Goal: Task Accomplishment & Management: Manage account settings

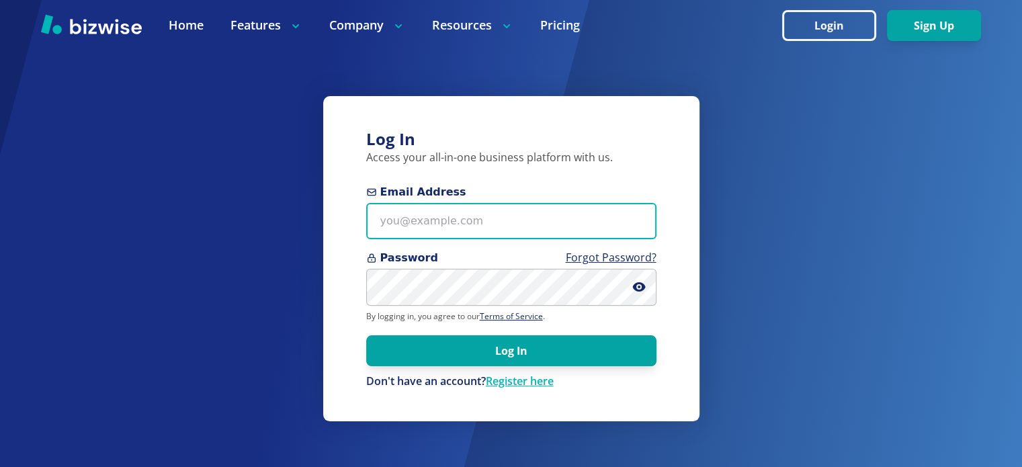
type input "[EMAIL_ADDRESS][DOMAIN_NAME]"
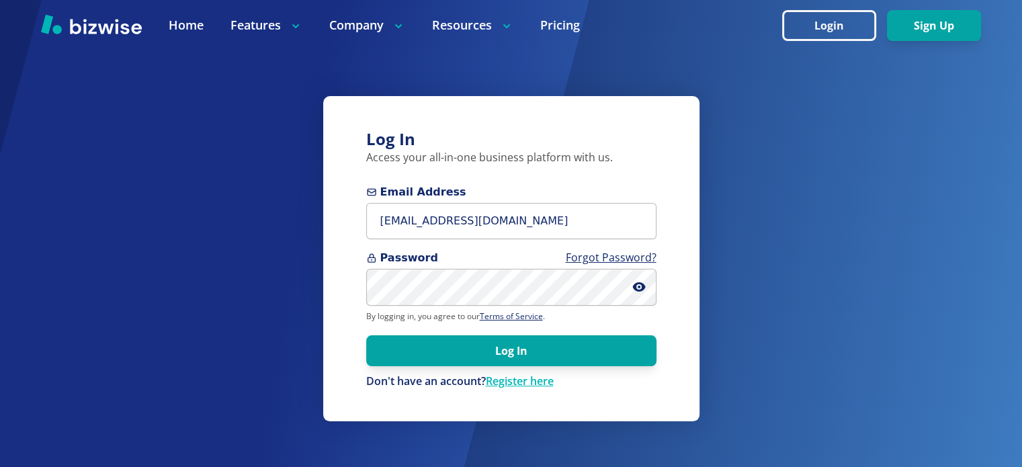
click at [558, 354] on button "Log In" at bounding box center [511, 350] width 290 height 31
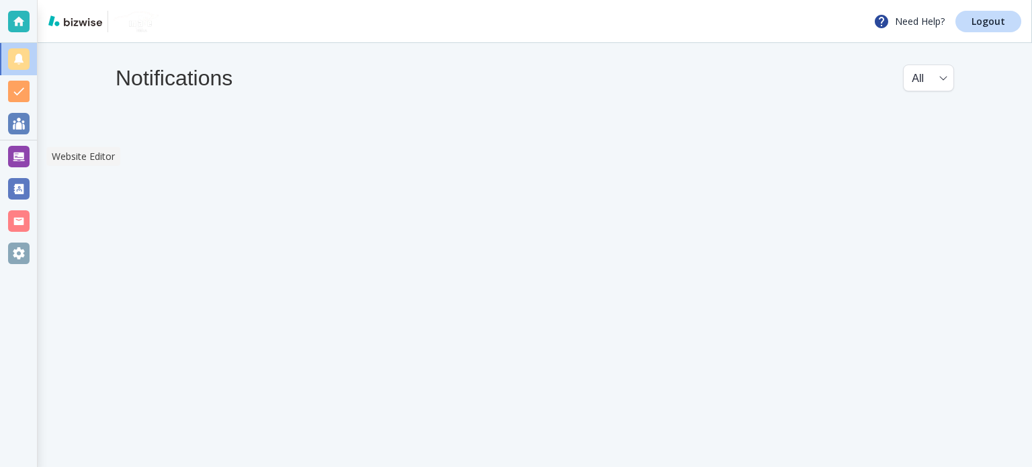
click at [24, 154] on div at bounding box center [18, 156] width 21 height 21
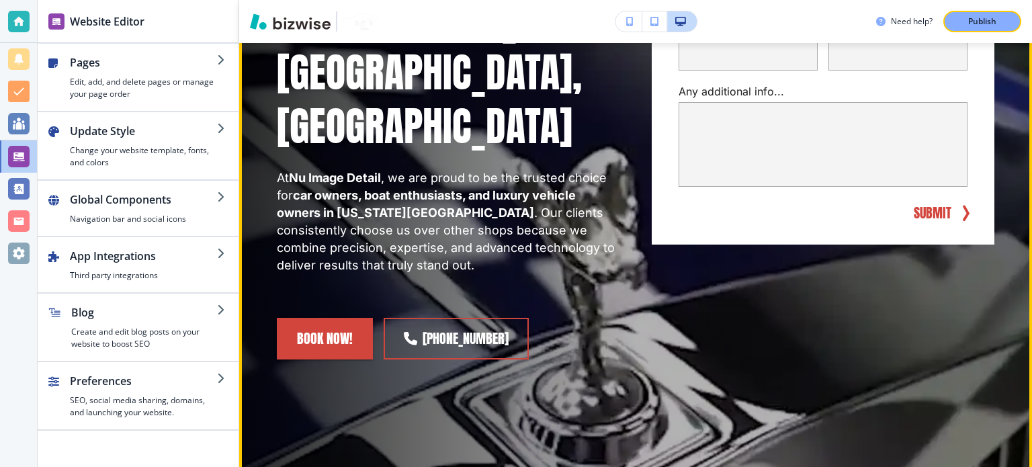
scroll to position [672, 0]
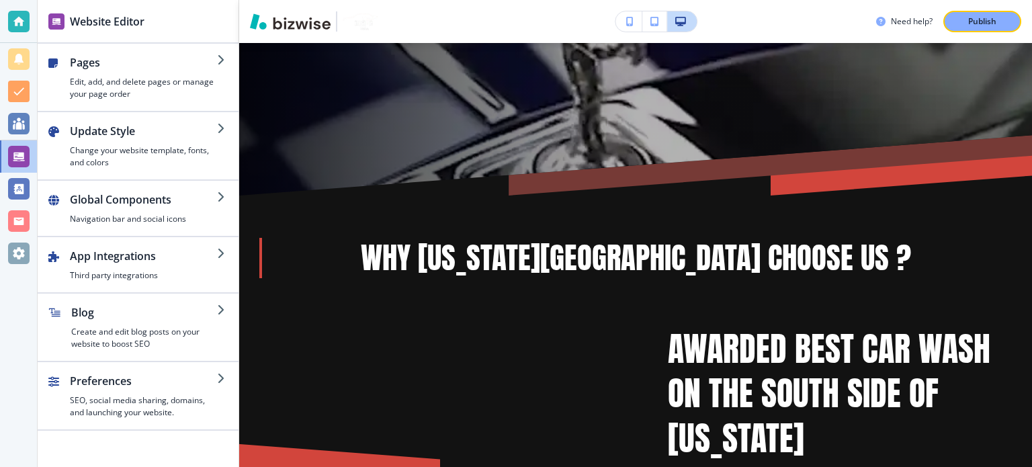
click at [138, 74] on div "button" at bounding box center [143, 73] width 147 height 5
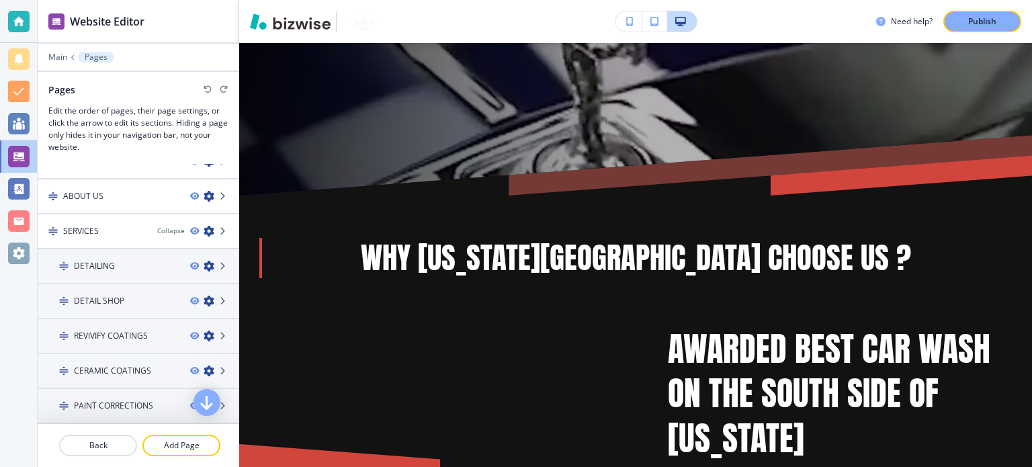
scroll to position [0, 0]
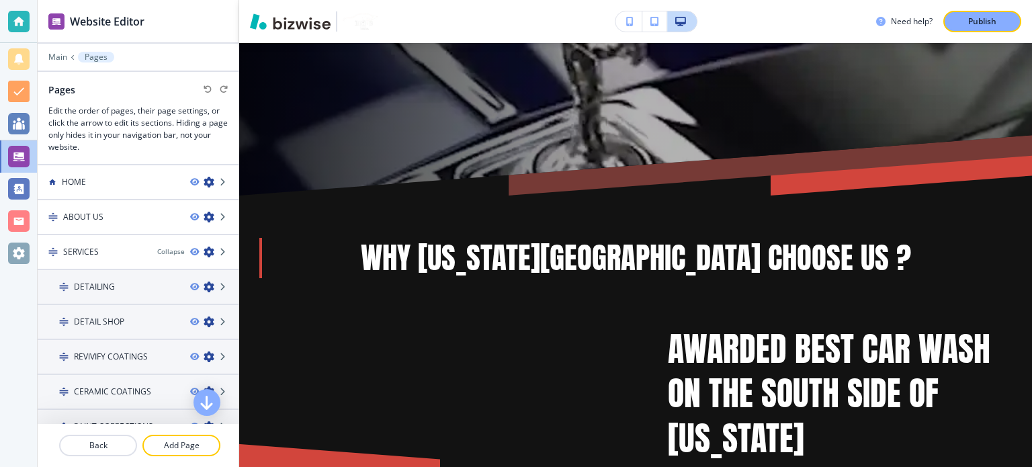
click at [115, 182] on div "HOME" at bounding box center [109, 182] width 142 height 12
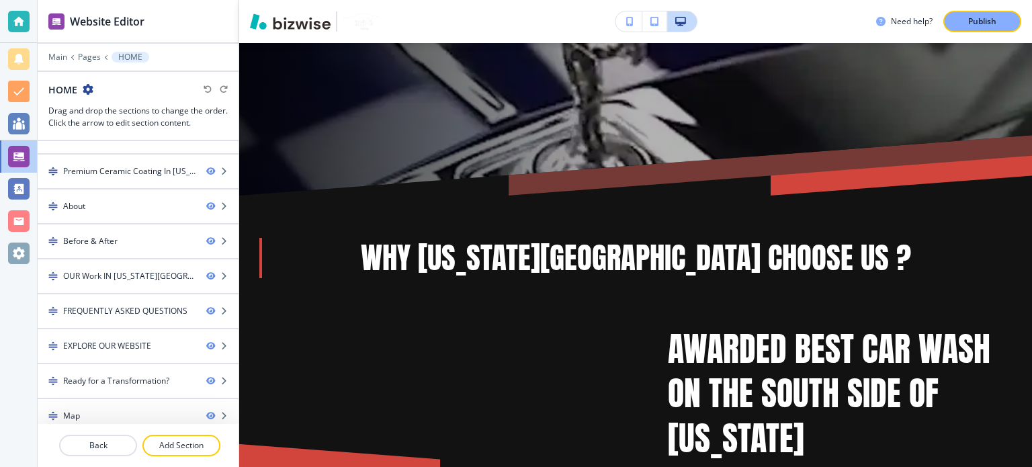
scroll to position [202, 0]
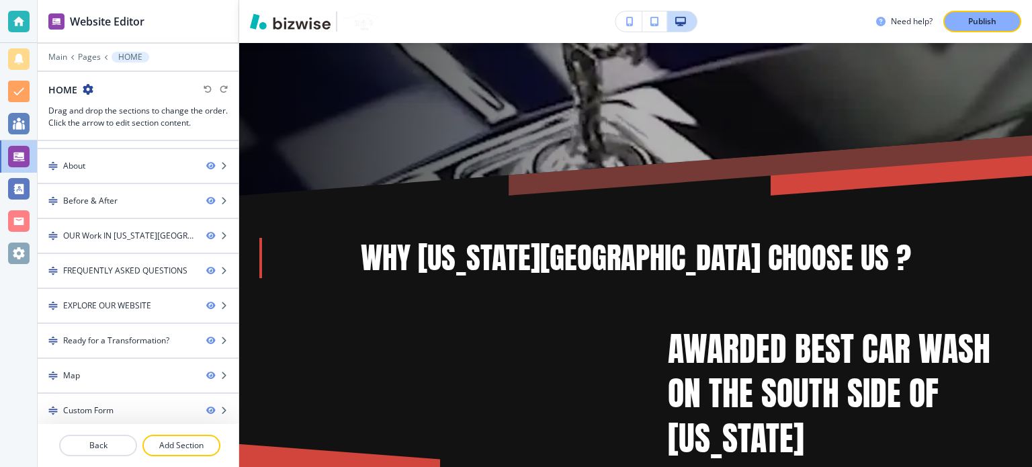
click at [185, 435] on button "Add Section" at bounding box center [181, 445] width 78 height 21
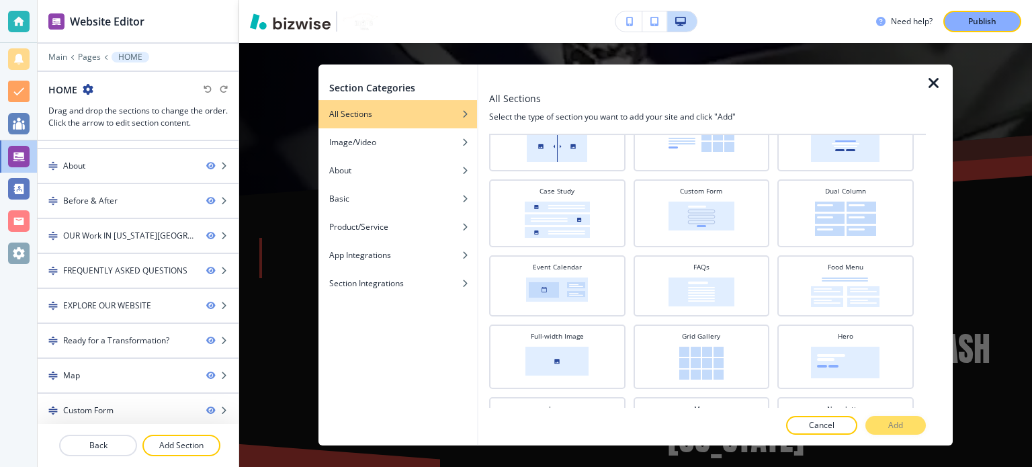
scroll to position [0, 0]
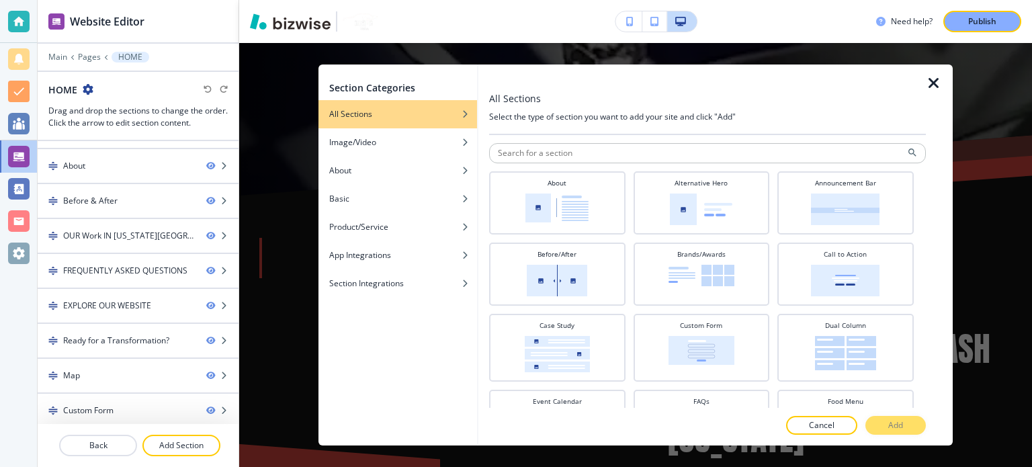
click at [838, 215] on img at bounding box center [845, 209] width 69 height 32
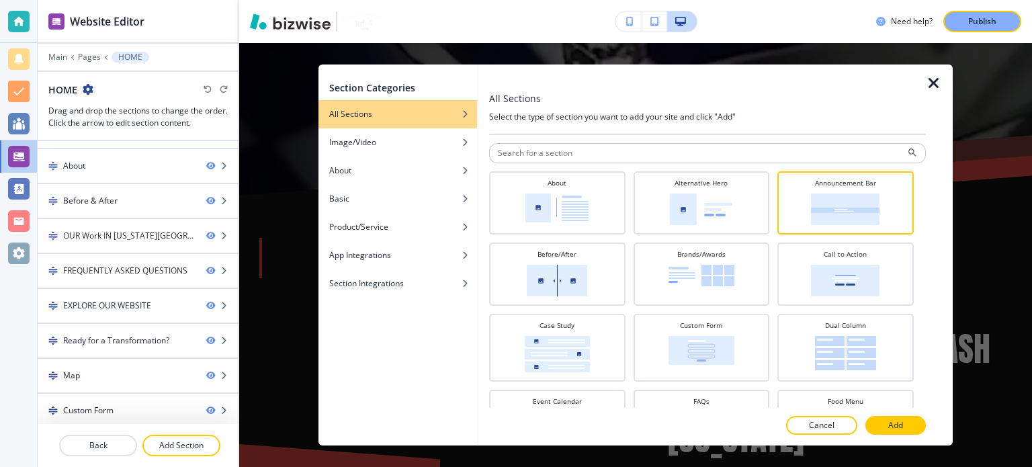
click at [903, 425] on p "Add" at bounding box center [895, 425] width 15 height 12
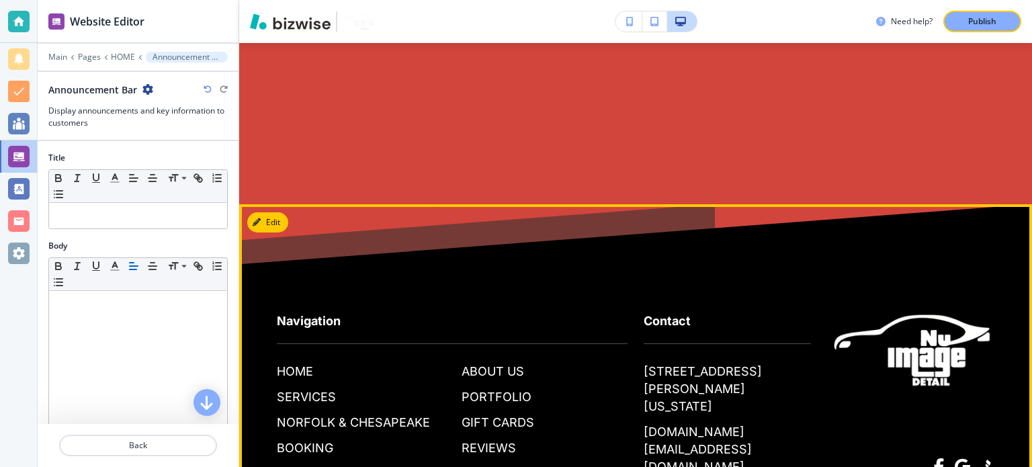
scroll to position [13703, 0]
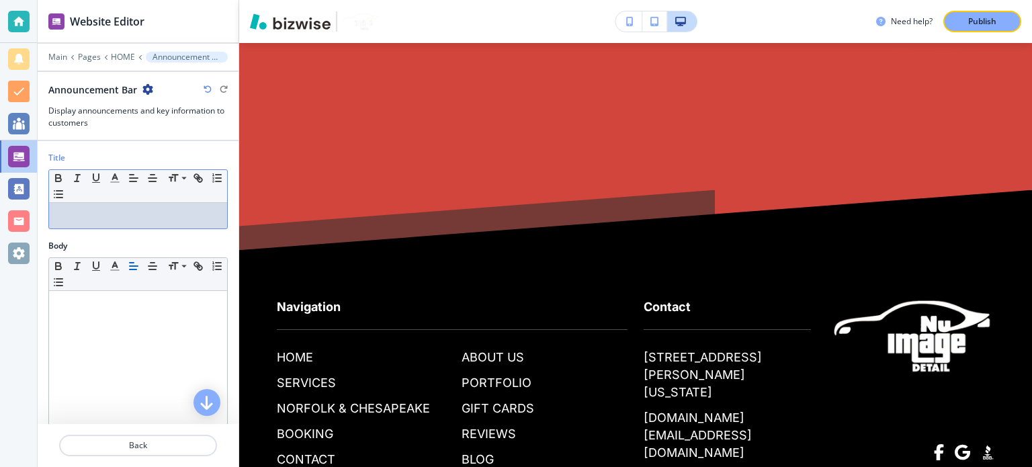
click at [94, 206] on div at bounding box center [138, 216] width 178 height 26
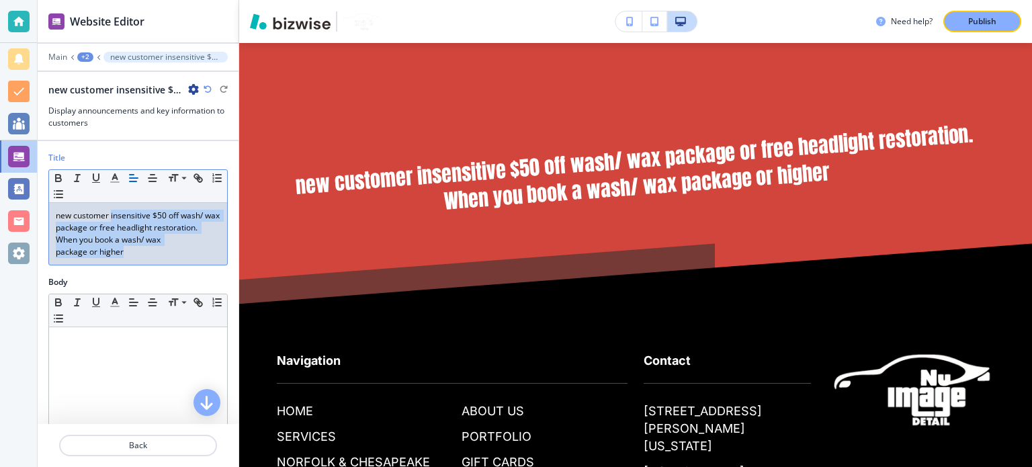
drag, startPoint x: 112, startPoint y: 216, endPoint x: 136, endPoint y: 263, distance: 53.2
click at [136, 263] on div "new customer insensitive $50 off wash/ wax package or free headlight restoratio…" at bounding box center [138, 234] width 178 height 62
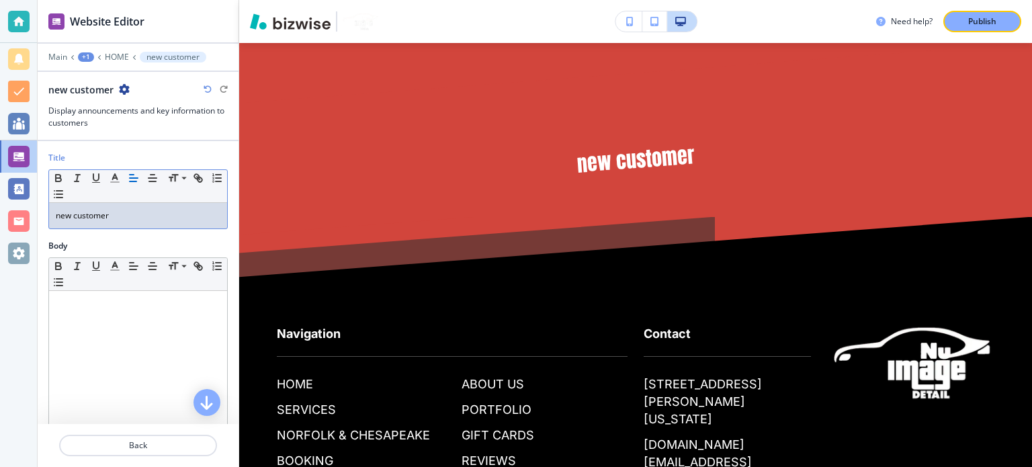
click at [97, 311] on div at bounding box center [138, 378] width 178 height 175
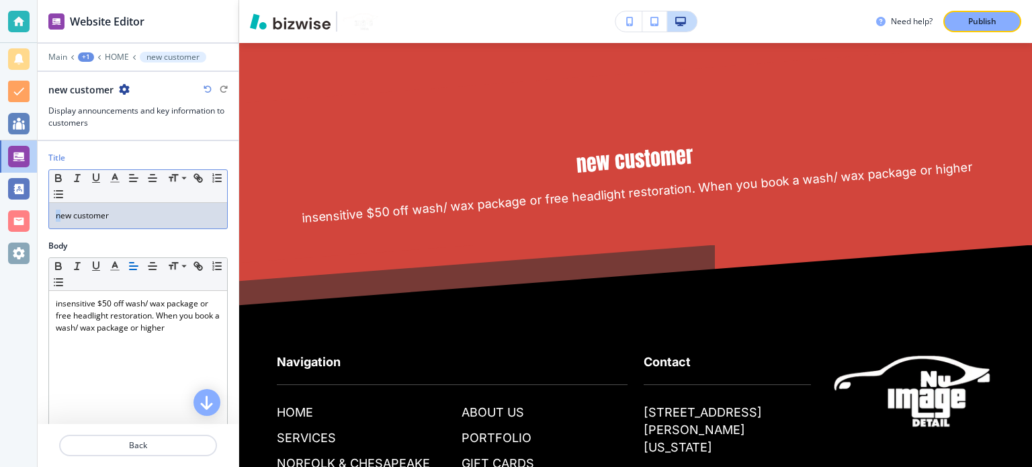
drag, startPoint x: 61, startPoint y: 222, endPoint x: 54, endPoint y: 222, distance: 7.4
click at [54, 222] on div "new customer" at bounding box center [138, 216] width 178 height 26
click at [75, 218] on p "New customer" at bounding box center [138, 216] width 165 height 12
click at [75, 219] on p "New customer" at bounding box center [138, 216] width 165 height 12
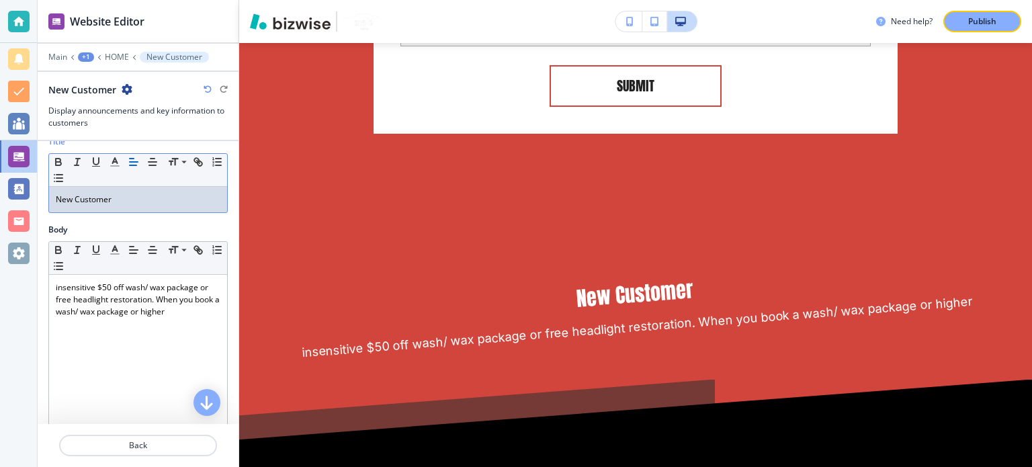
scroll to position [0, 0]
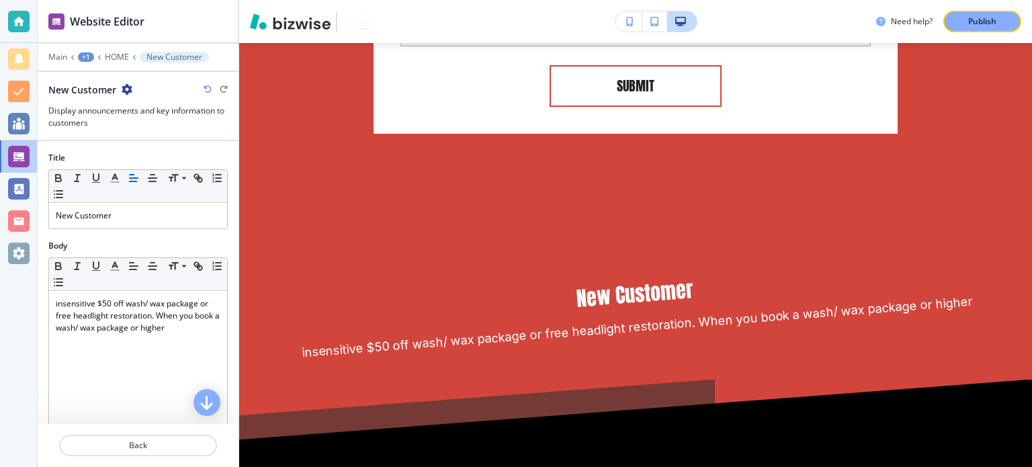
click at [110, 57] on p "HOME" at bounding box center [117, 56] width 24 height 9
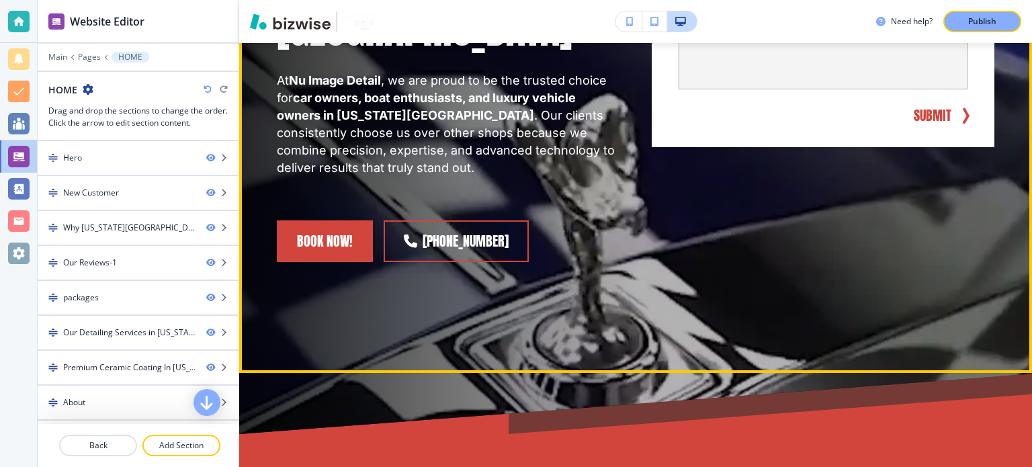
scroll to position [635, 0]
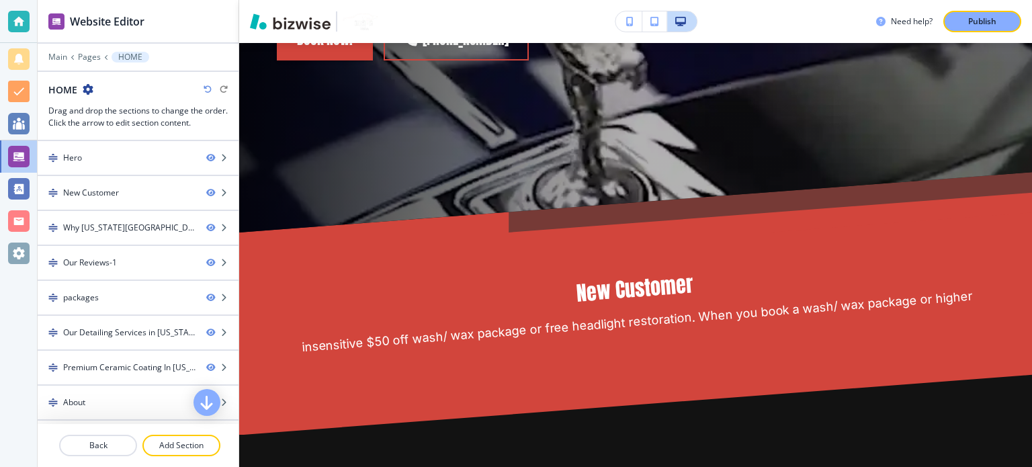
click at [974, 18] on p "Publish" at bounding box center [982, 21] width 28 height 12
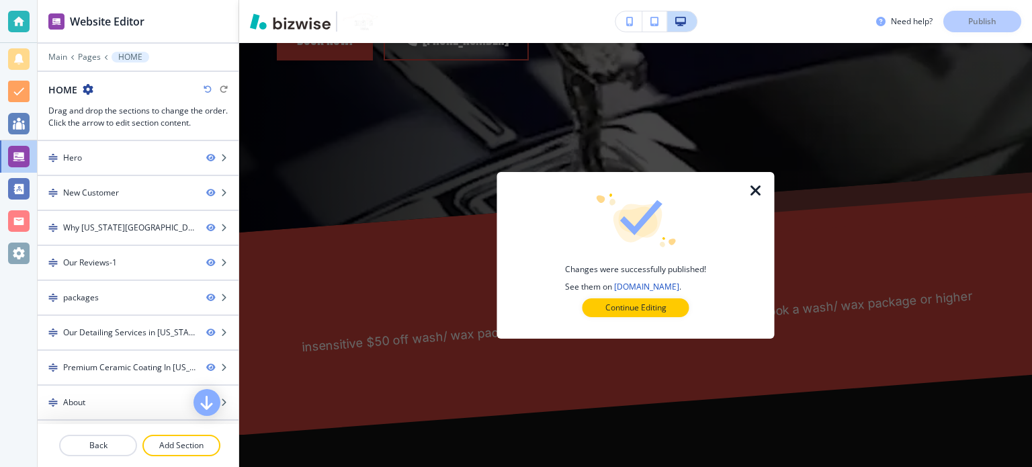
click at [753, 187] on icon "button" at bounding box center [756, 191] width 16 height 16
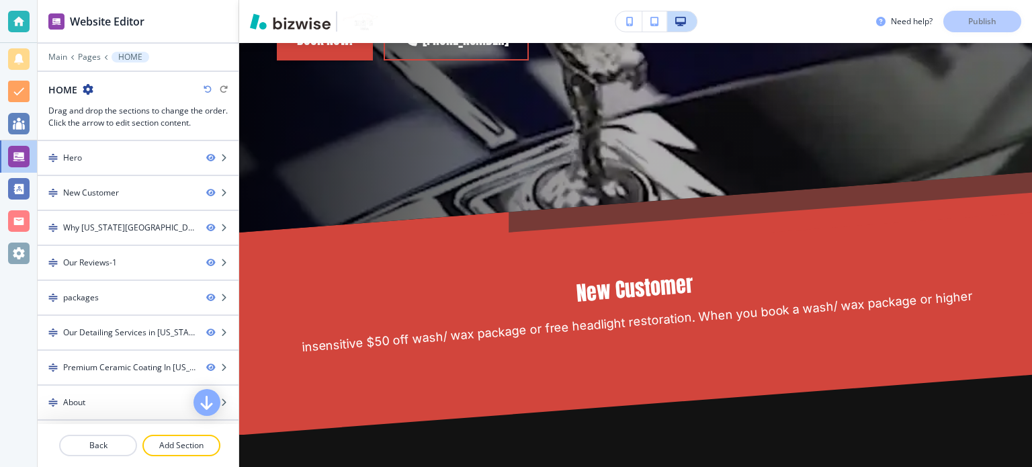
click at [91, 56] on p "Pages" at bounding box center [89, 56] width 23 height 9
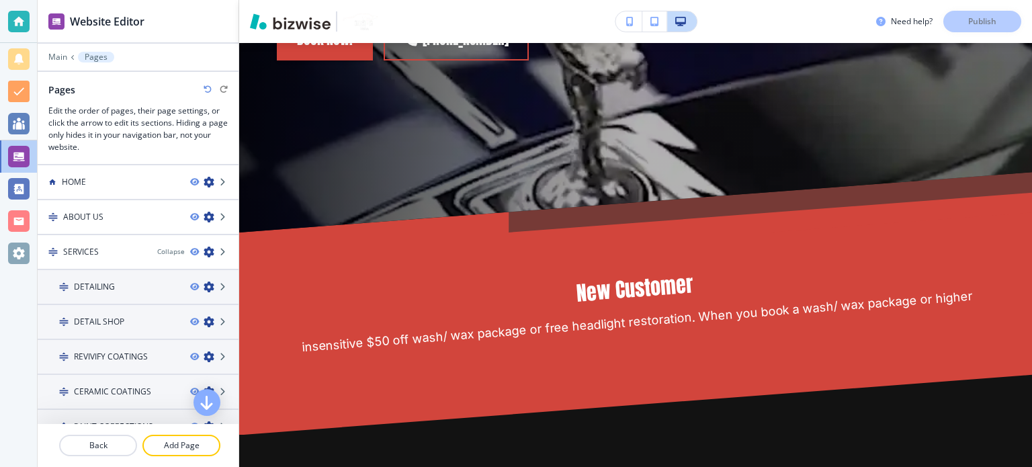
click at [114, 281] on h4 "DETAILING" at bounding box center [94, 287] width 41 height 12
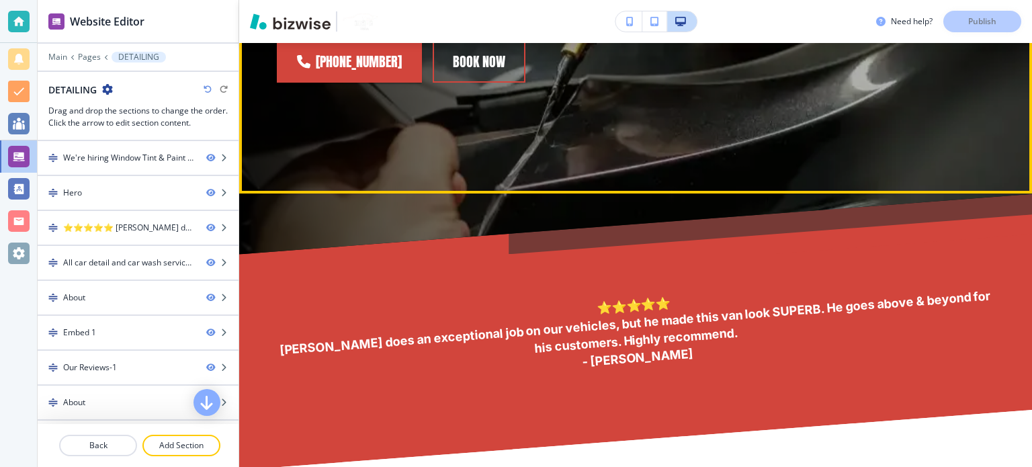
scroll to position [605, 0]
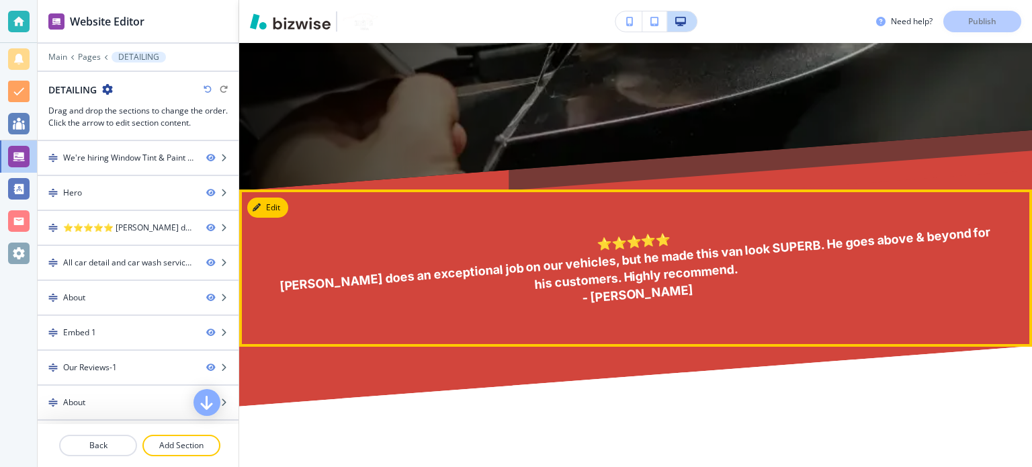
click at [542, 256] on p "⭐⭐⭐⭐⭐ [PERSON_NAME] does an exceptional job on our vehicles, but he made this v…" at bounding box center [635, 268] width 721 height 124
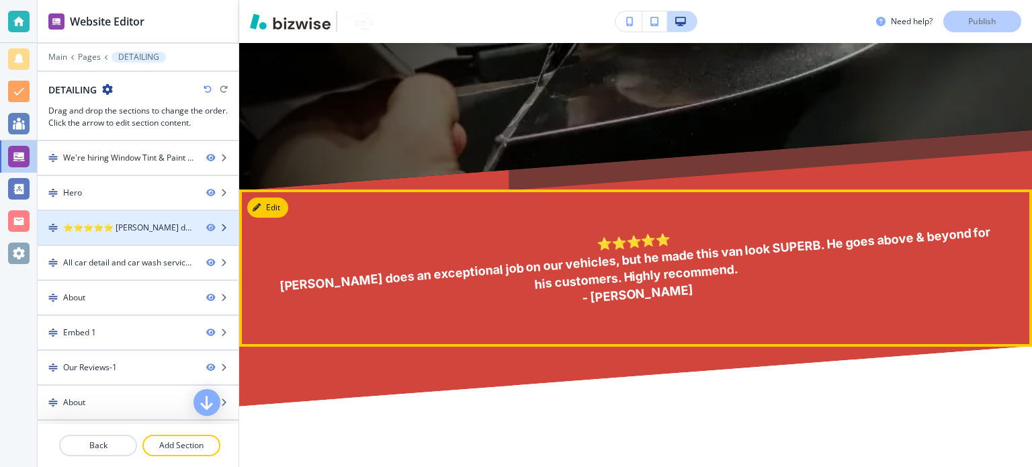
click at [126, 222] on div "⭐⭐⭐⭐⭐ [PERSON_NAME] does an exceptional job on our vehicles, but he made this v…" at bounding box center [129, 228] width 132 height 12
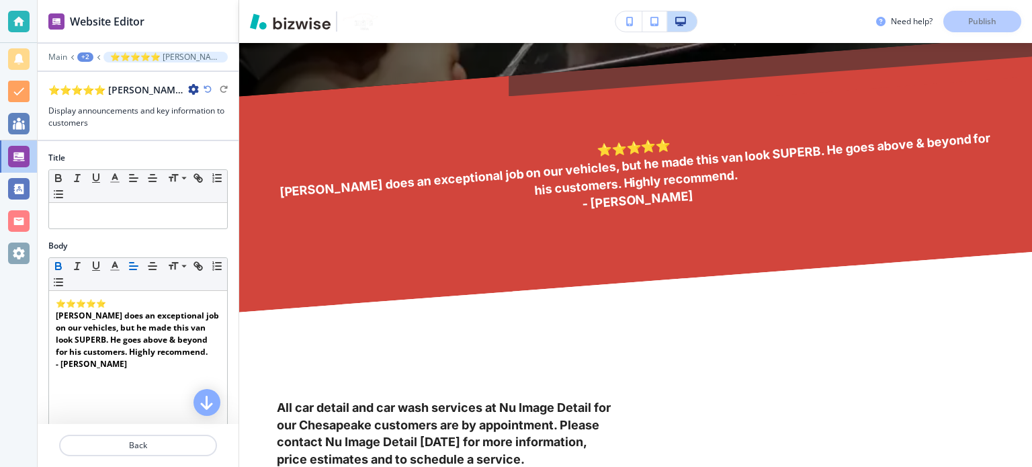
scroll to position [716, 0]
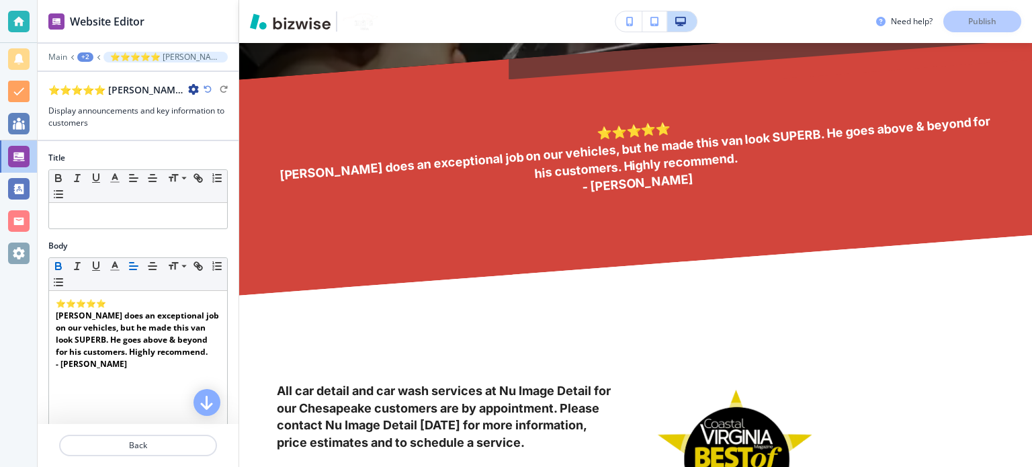
click at [142, 211] on p at bounding box center [138, 216] width 165 height 12
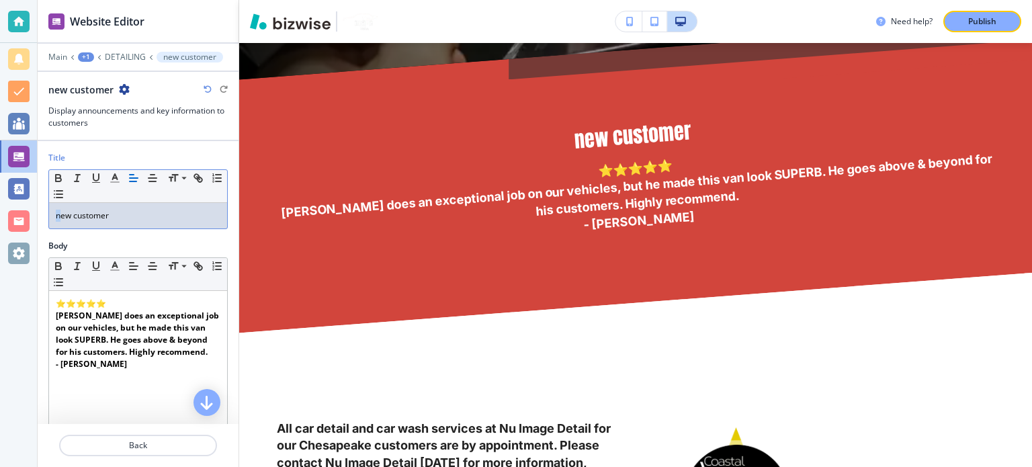
drag, startPoint x: 59, startPoint y: 217, endPoint x: 46, endPoint y: 219, distance: 12.9
click at [46, 219] on div "Title Small Normal Large Huge new customer" at bounding box center [138, 196] width 201 height 88
click at [75, 222] on div "New customer" at bounding box center [138, 216] width 178 height 26
click at [107, 312] on strong "[PERSON_NAME] does an exceptional job on our vehicles, but he made this van loo…" at bounding box center [138, 334] width 165 height 48
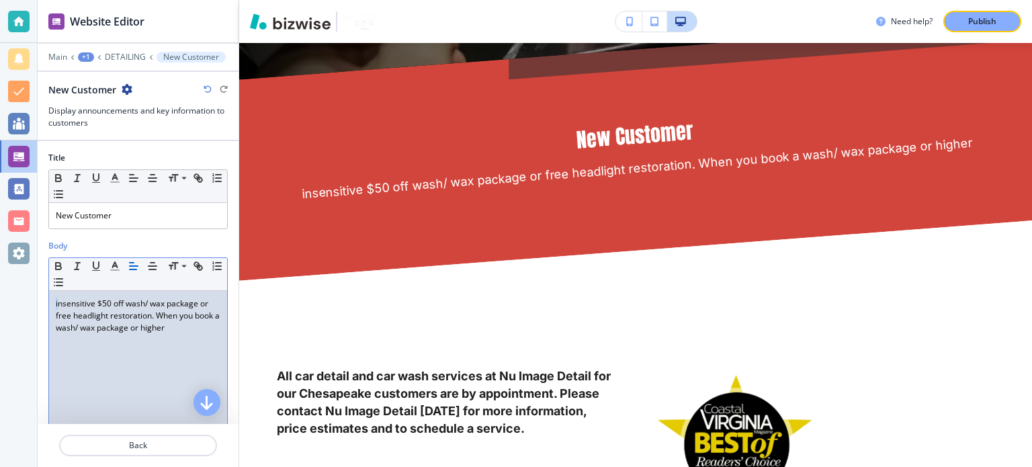
click at [53, 302] on div "insensitive $50 off wash/ wax package or free headlight restoration. When you b…" at bounding box center [138, 378] width 178 height 175
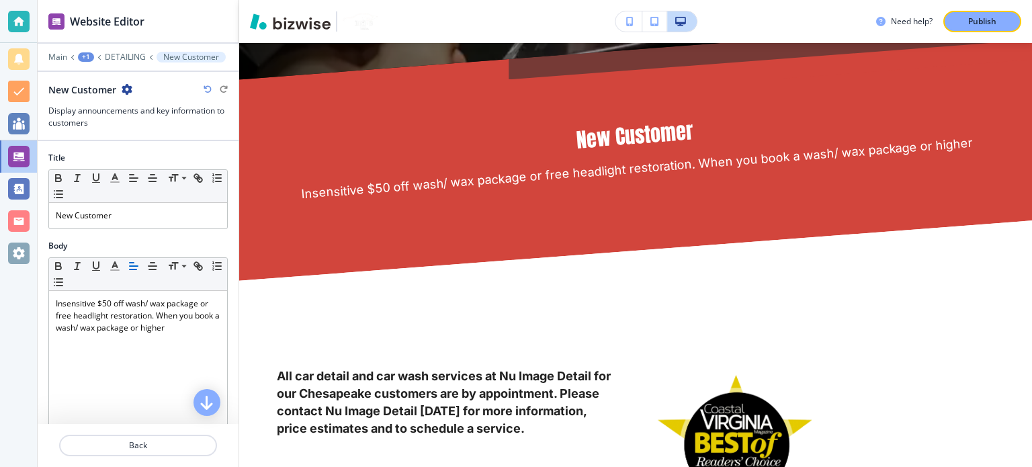
click at [992, 15] on button "Publish" at bounding box center [982, 21] width 78 height 21
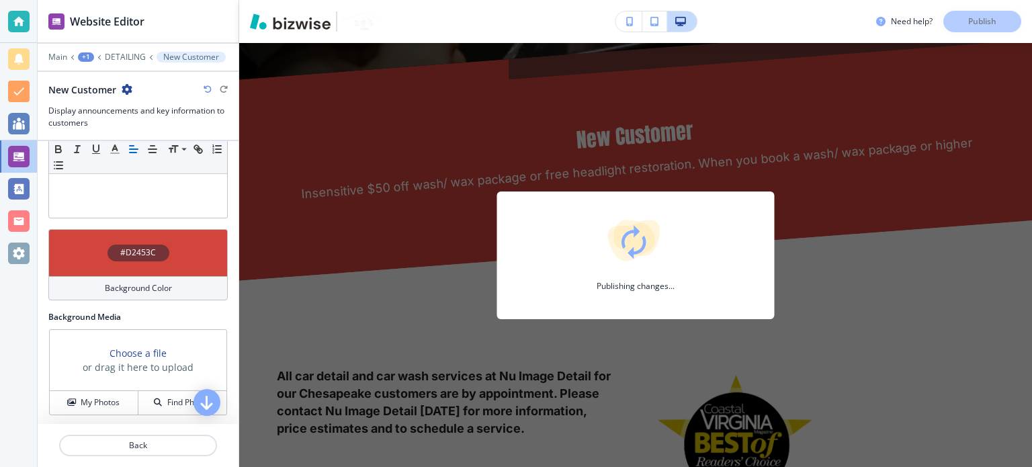
scroll to position [0, 0]
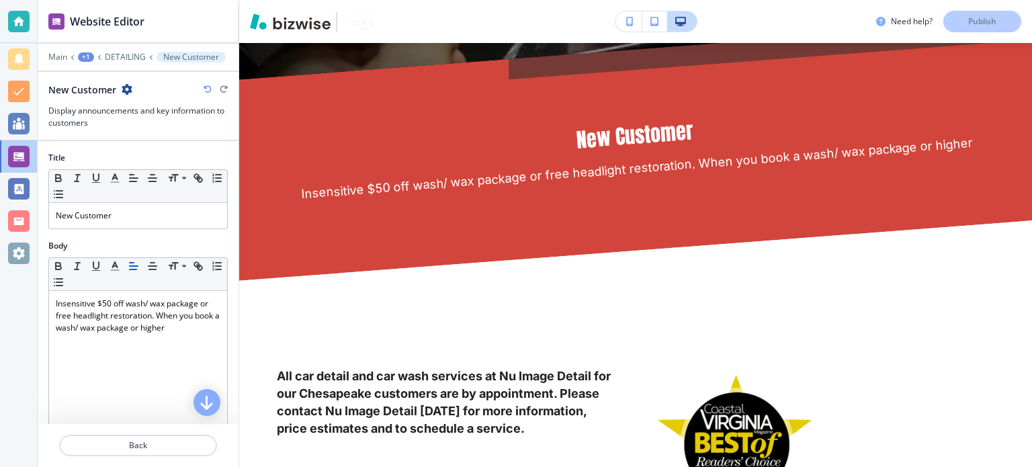
click at [120, 56] on p "DETAILING" at bounding box center [125, 56] width 41 height 9
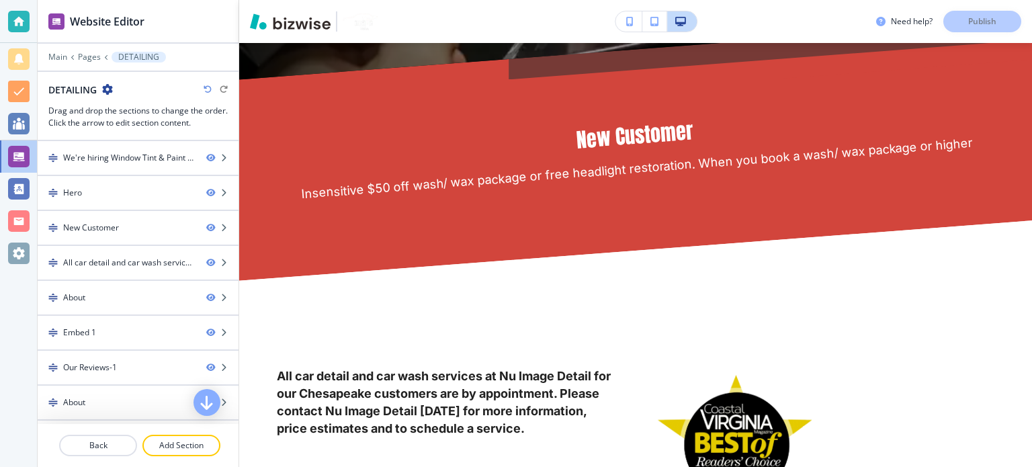
click at [94, 54] on p "Pages" at bounding box center [89, 56] width 23 height 9
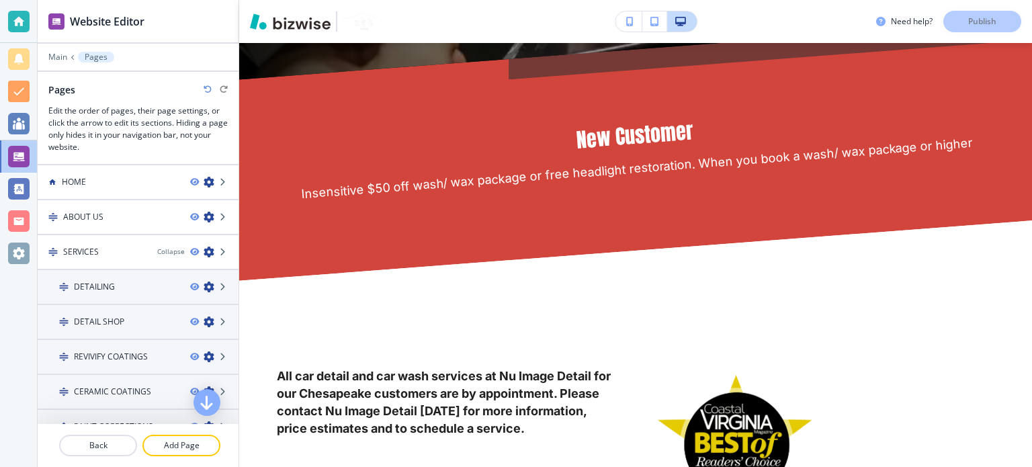
click at [126, 188] on div at bounding box center [138, 193] width 201 height 11
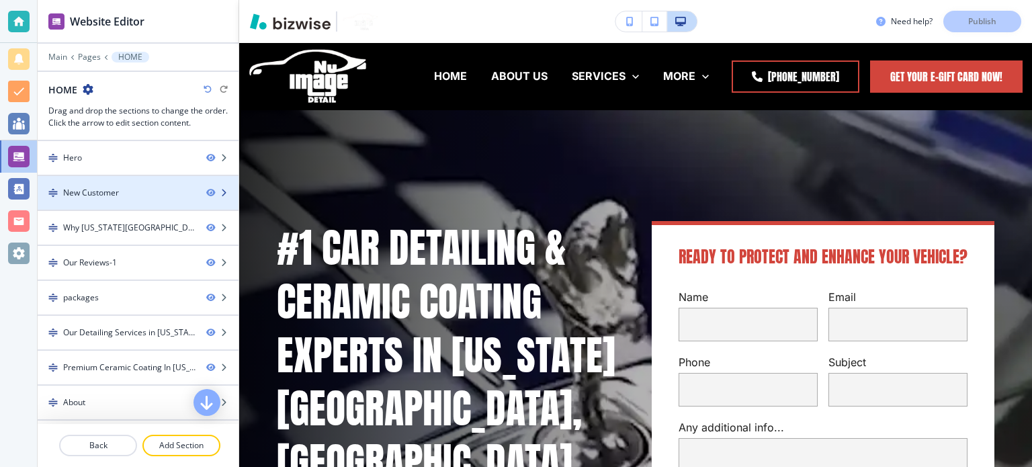
click at [154, 204] on div at bounding box center [138, 204] width 201 height 11
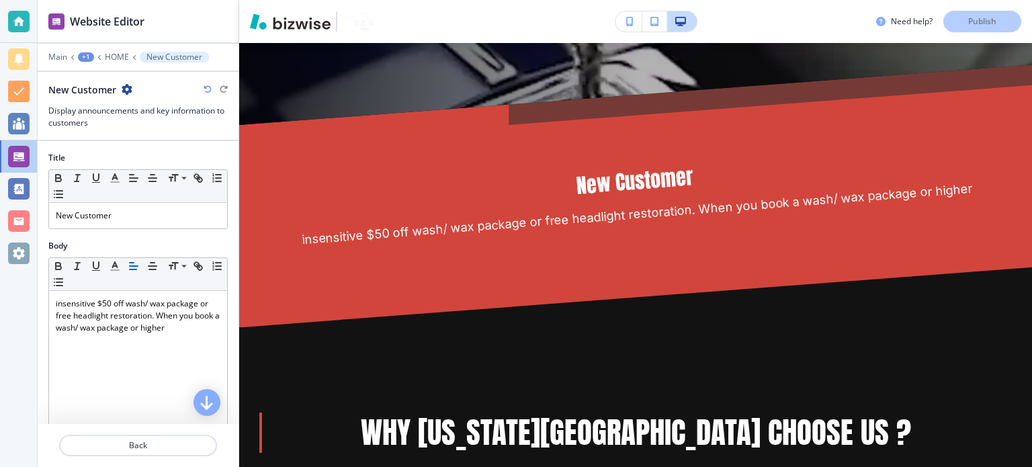
scroll to position [769, 0]
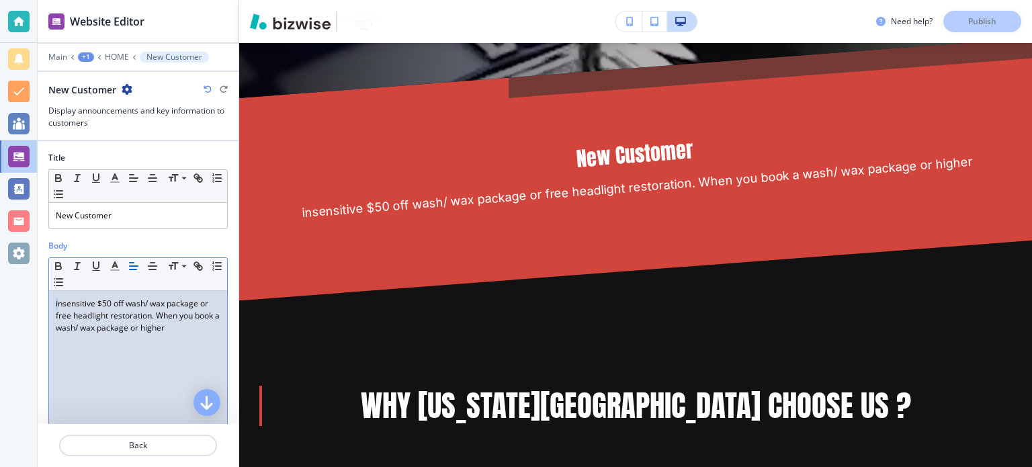
drag, startPoint x: 57, startPoint y: 301, endPoint x: 45, endPoint y: 305, distance: 12.7
click at [45, 305] on div "Body Small Normal Large Huge insensitive $50 off wash/ wax package or free head…" at bounding box center [138, 358] width 201 height 237
click at [990, 19] on p "Publish" at bounding box center [982, 21] width 28 height 12
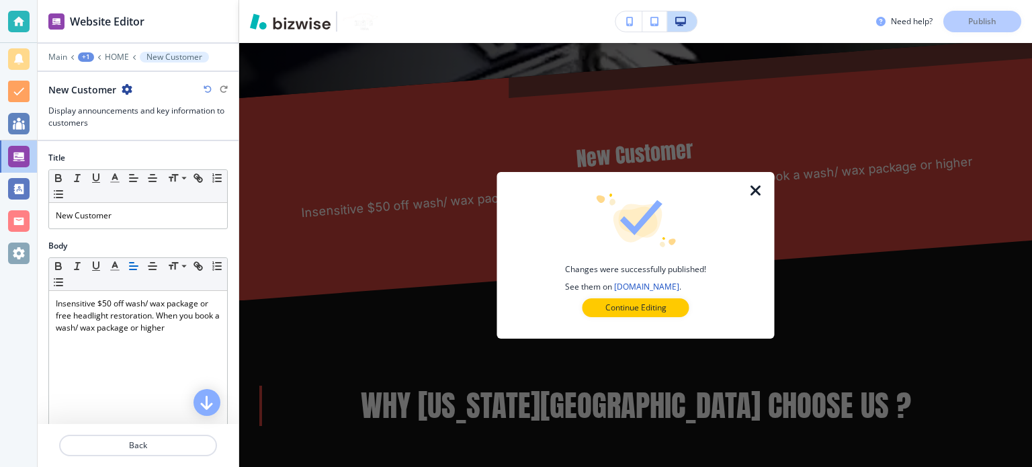
click at [761, 185] on icon "button" at bounding box center [756, 191] width 16 height 16
